Goal: Task Accomplishment & Management: Manage account settings

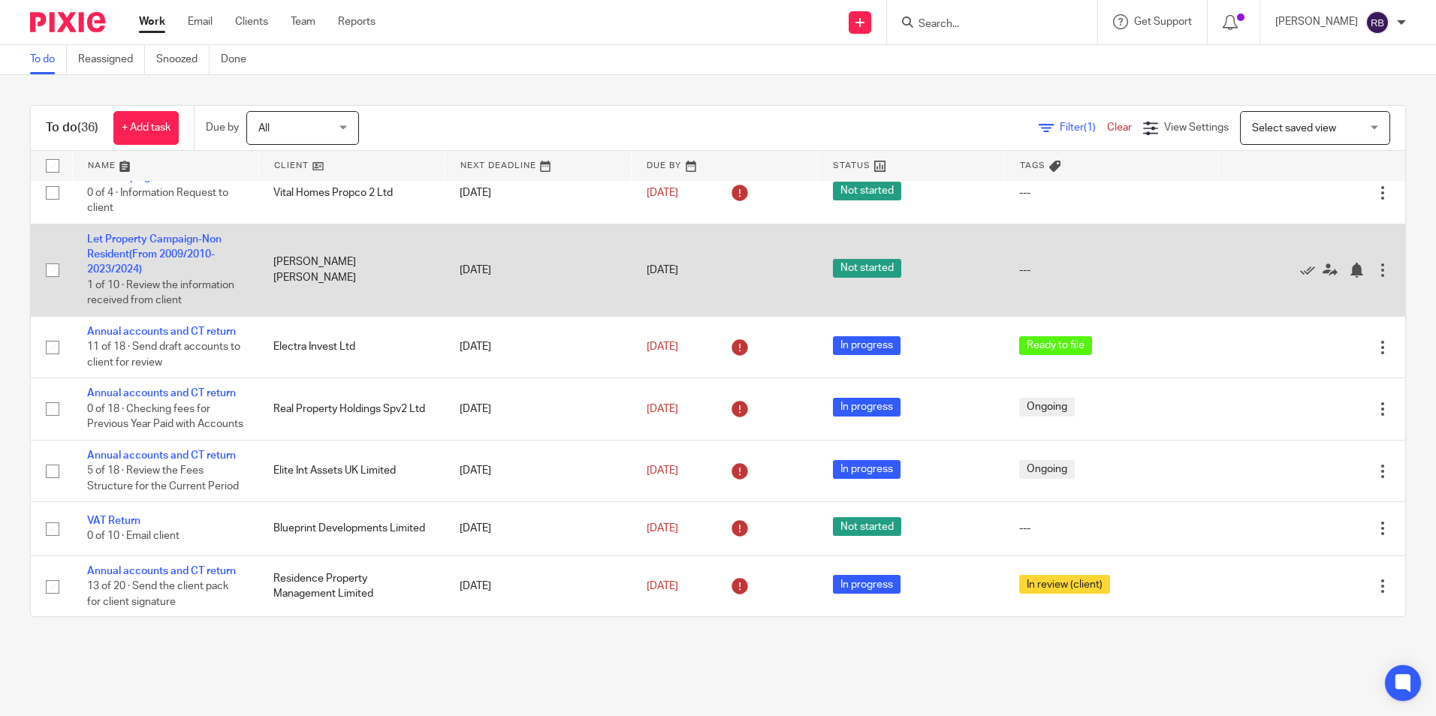
scroll to position [225, 0]
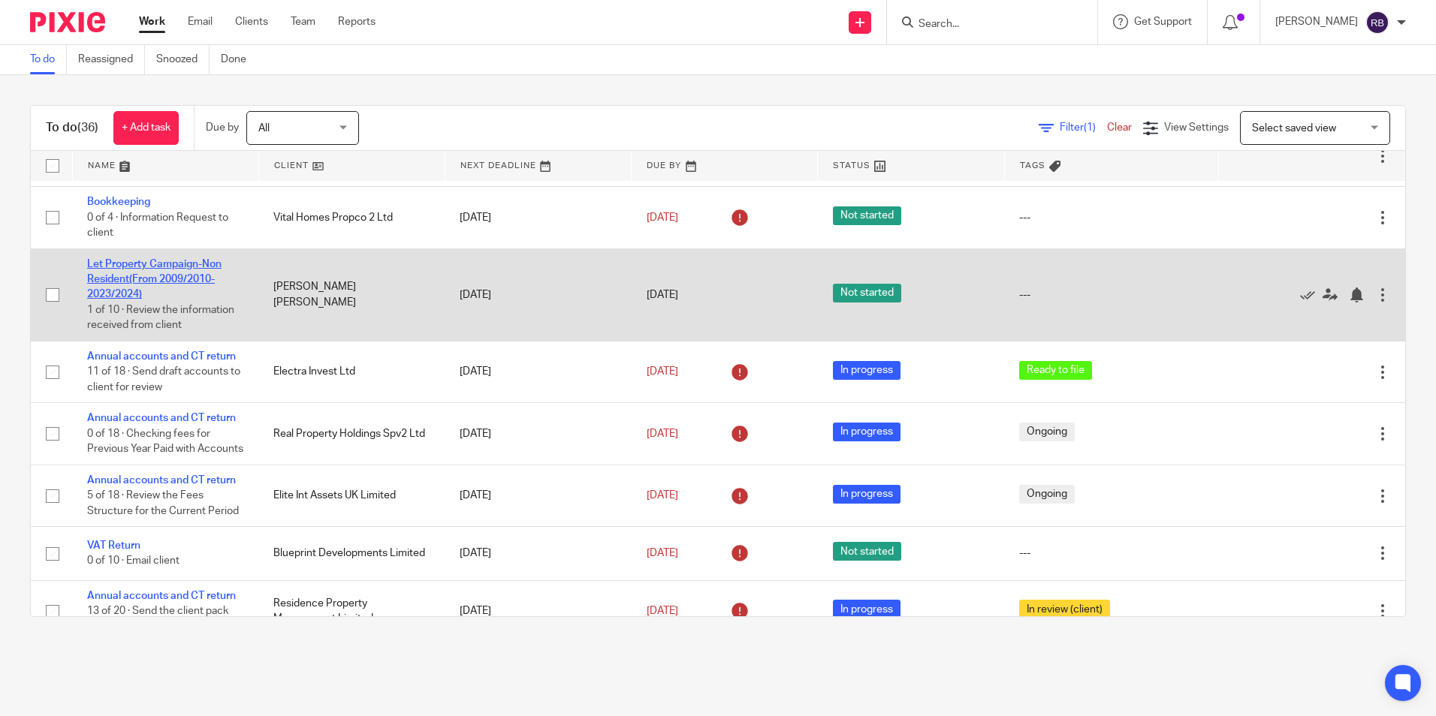
click at [134, 274] on link "Let Property Campaign-Non Resident(From 2009/2010-2023/2024)" at bounding box center [154, 279] width 134 height 41
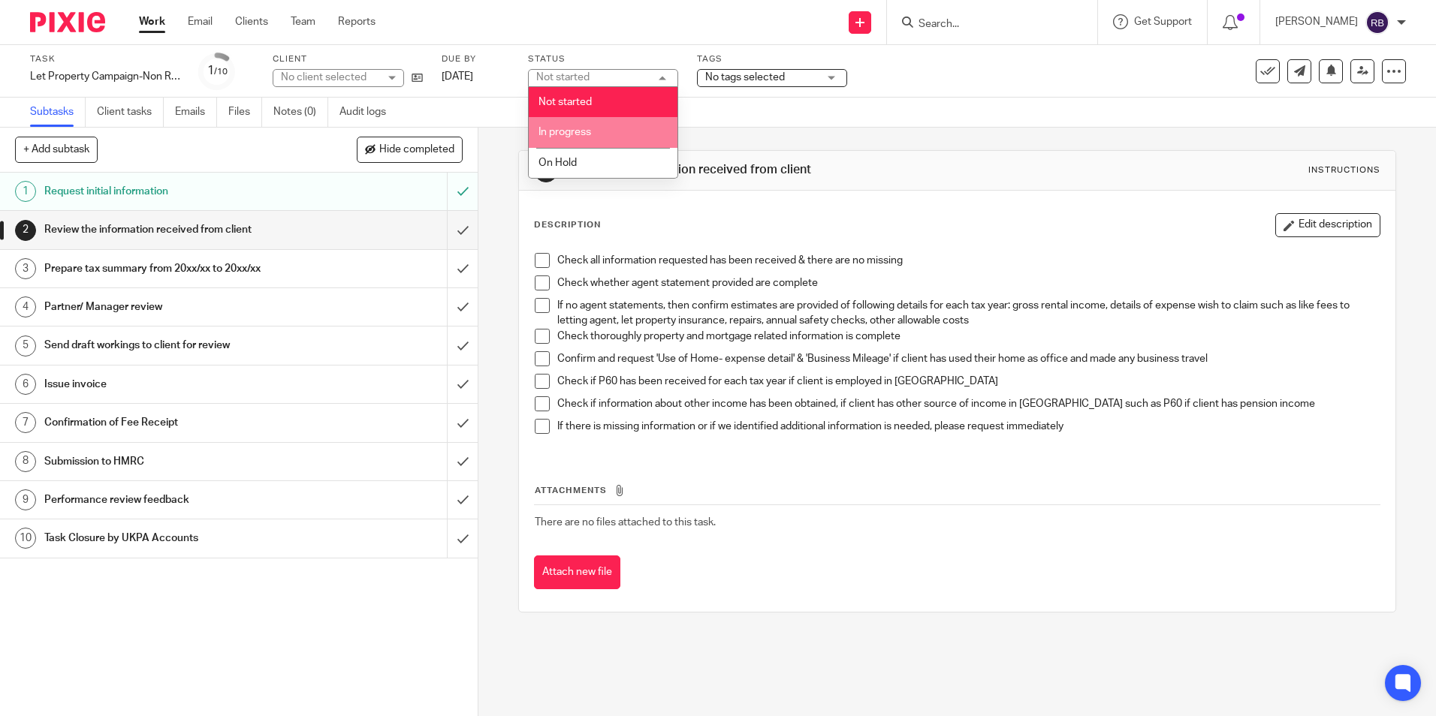
click at [569, 128] on span "In progress" at bounding box center [564, 132] width 53 height 11
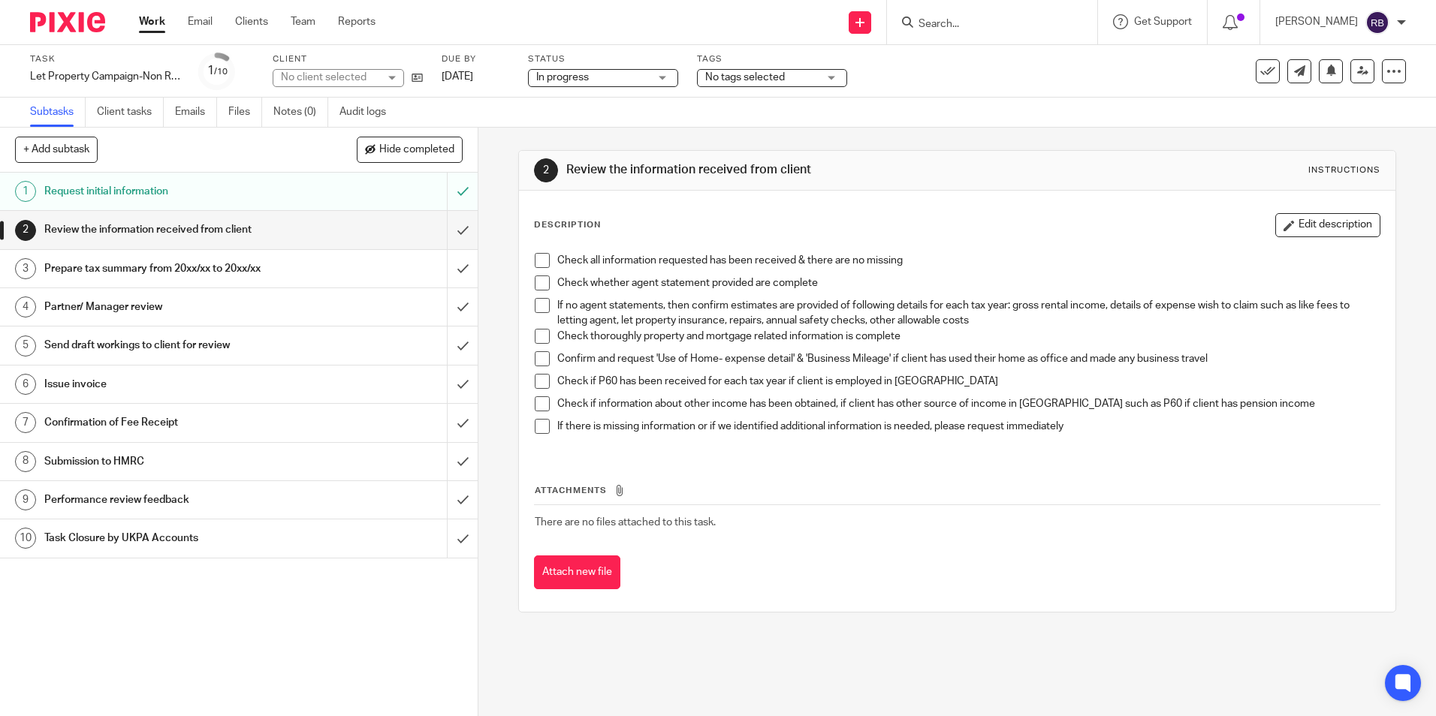
click at [754, 77] on span "No tags selected" at bounding box center [745, 77] width 80 height 11
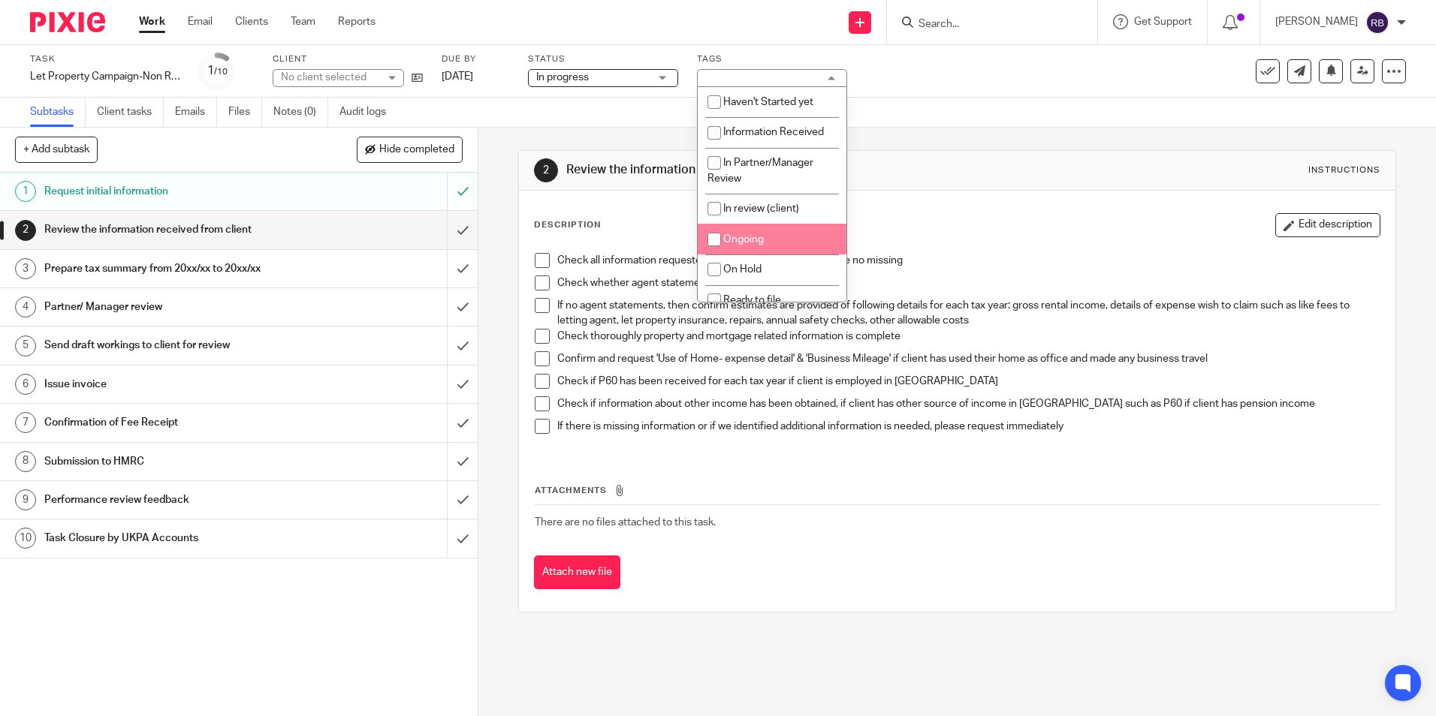
click at [736, 234] on li "Ongoing" at bounding box center [772, 239] width 149 height 31
checkbox input "true"
click at [547, 124] on div "Subtasks Client tasks Emails Files Notes (0) Audit logs" at bounding box center [718, 113] width 1436 height 30
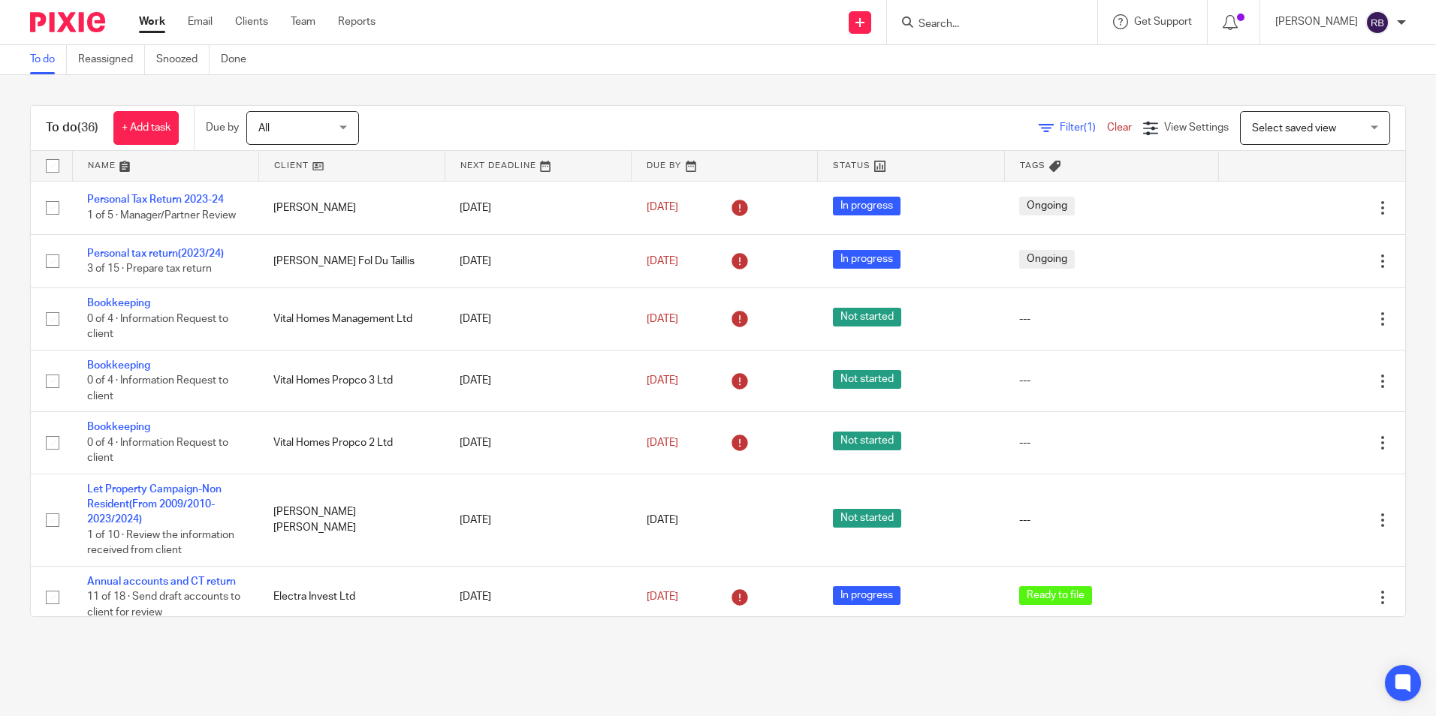
scroll to position [225, 0]
